Goal: Book appointment/travel/reservation

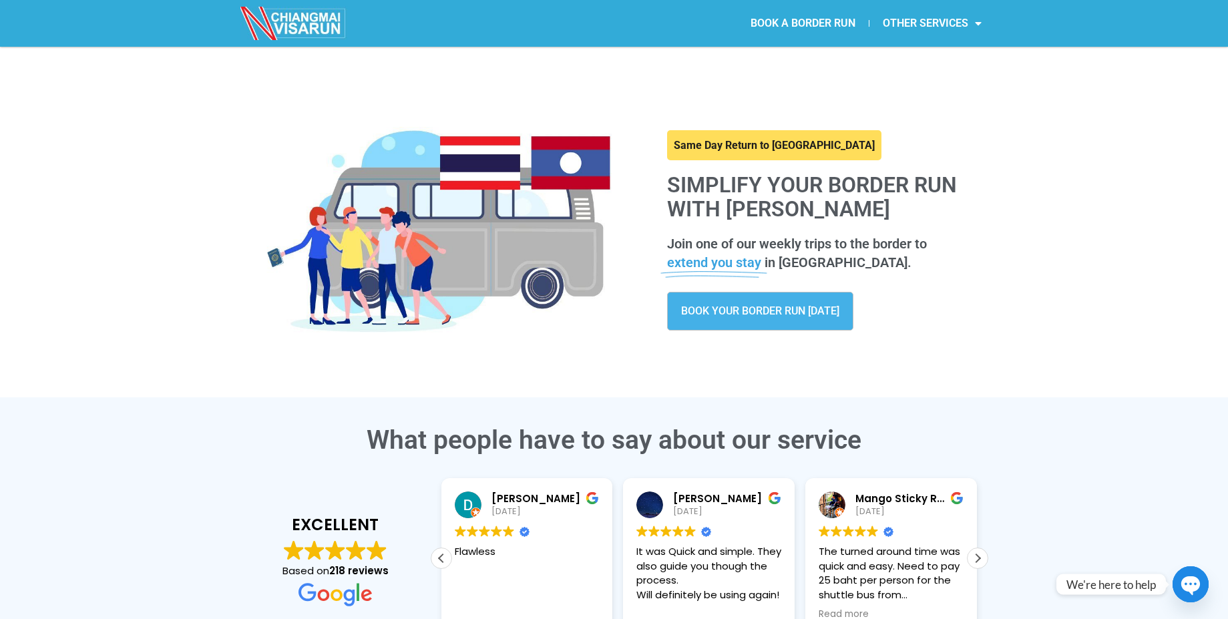
click at [712, 309] on span "BOOK YOUR BORDER RUN [DATE]" at bounding box center [760, 311] width 158 height 11
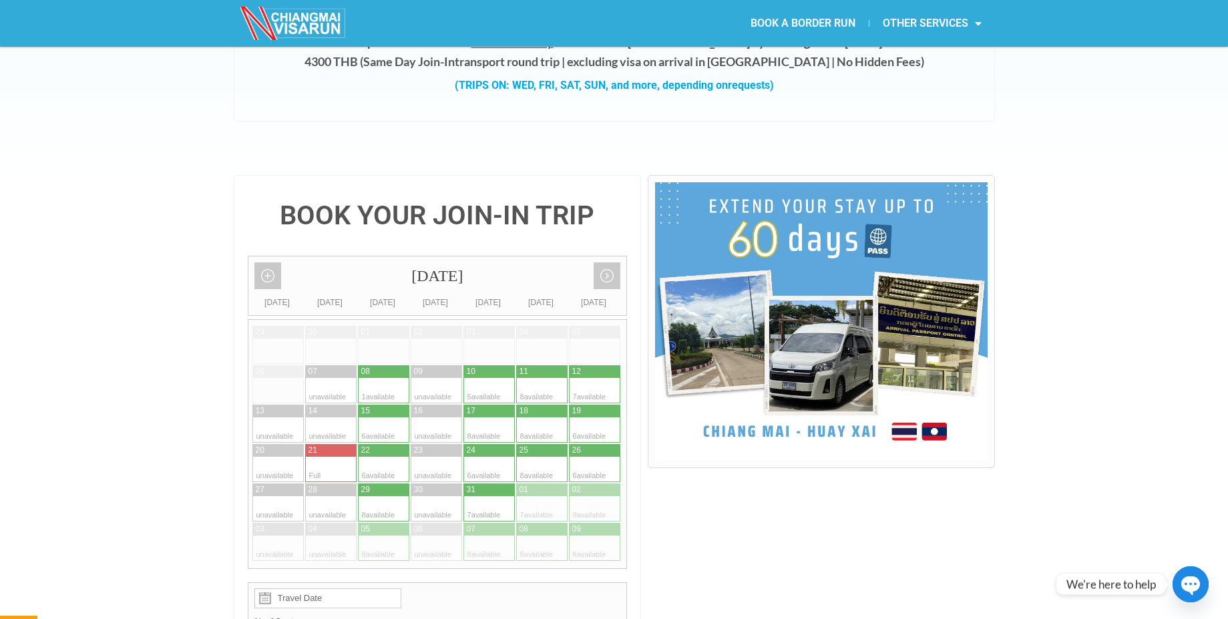
scroll to position [113, 0]
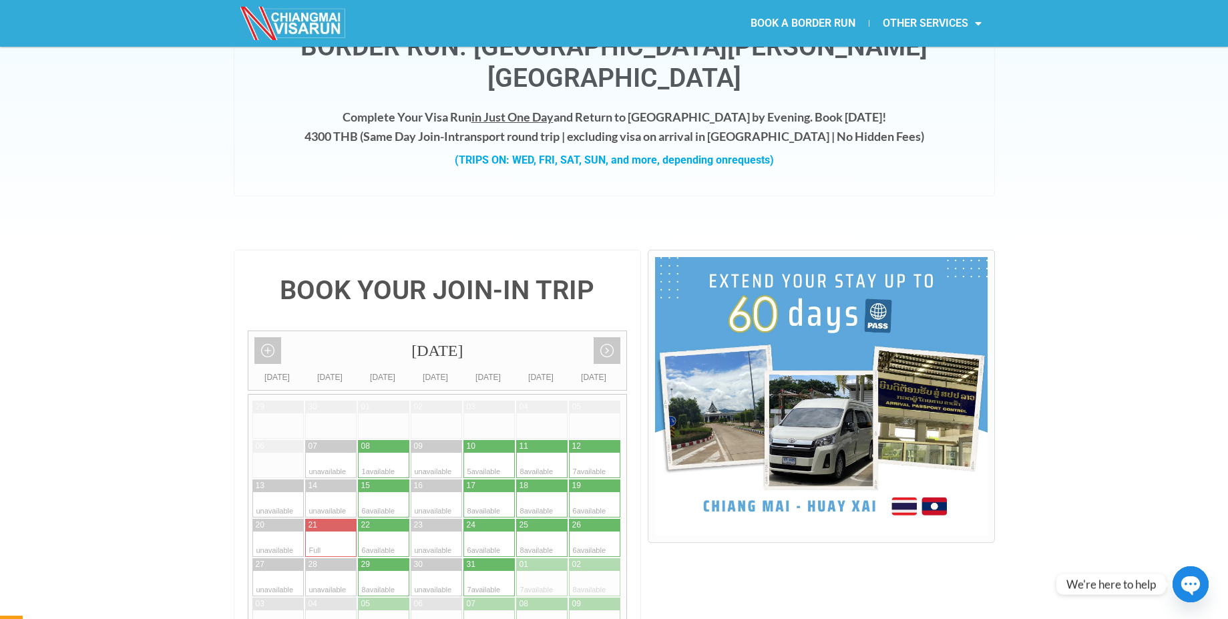
click at [385, 532] on div at bounding box center [396, 544] width 26 height 25
type input "22 October 2025"
radio input "true"
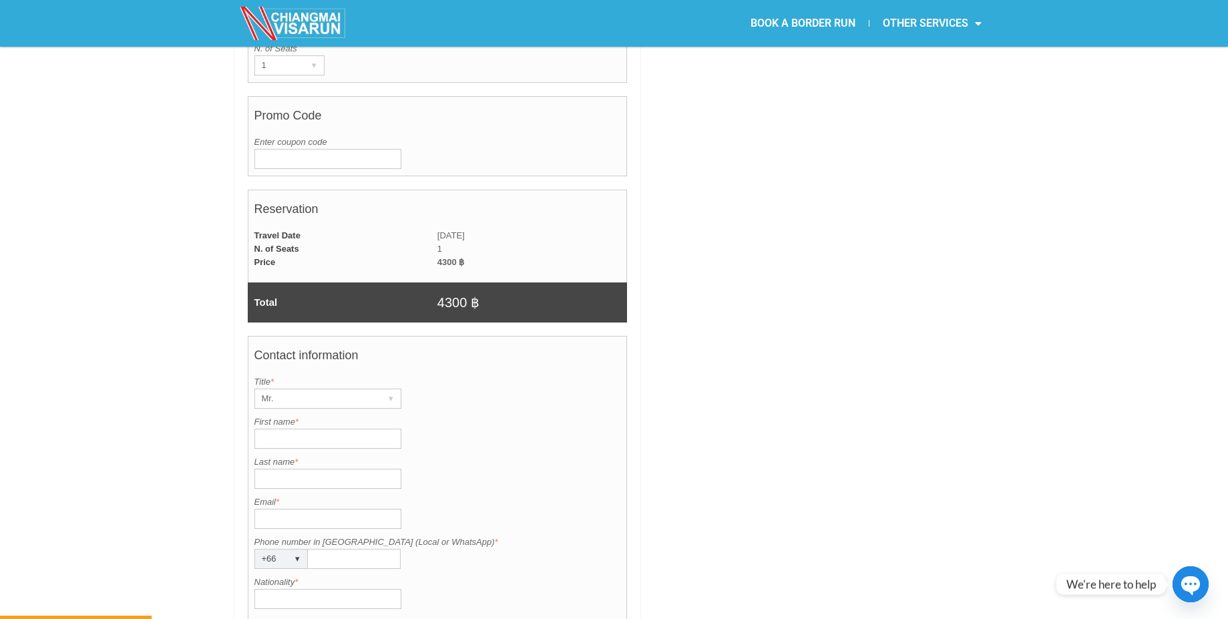
scroll to position [881, 0]
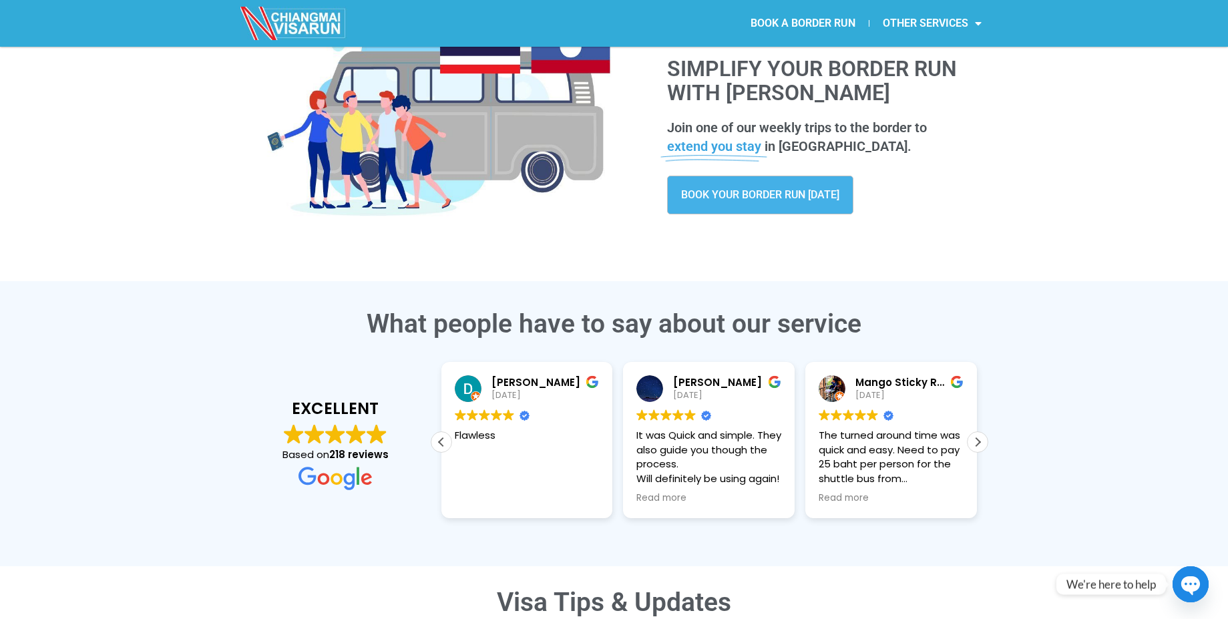
scroll to position [114, 0]
